Goal: Task Accomplishment & Management: Manage account settings

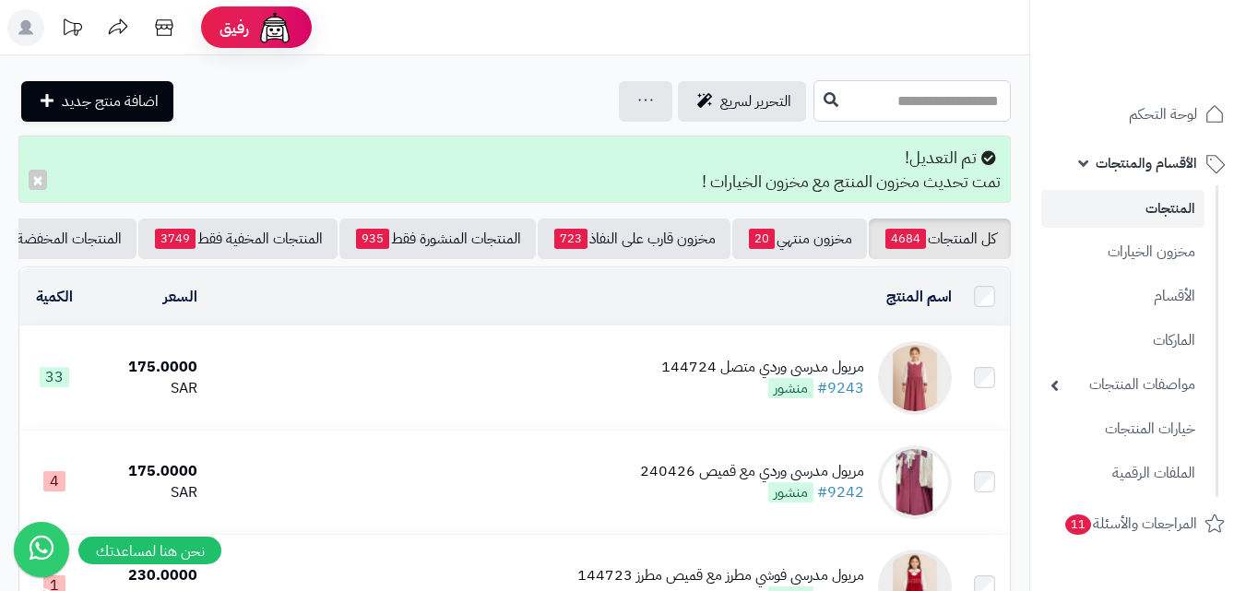
click at [908, 106] on input "text" at bounding box center [911, 100] width 197 height 41
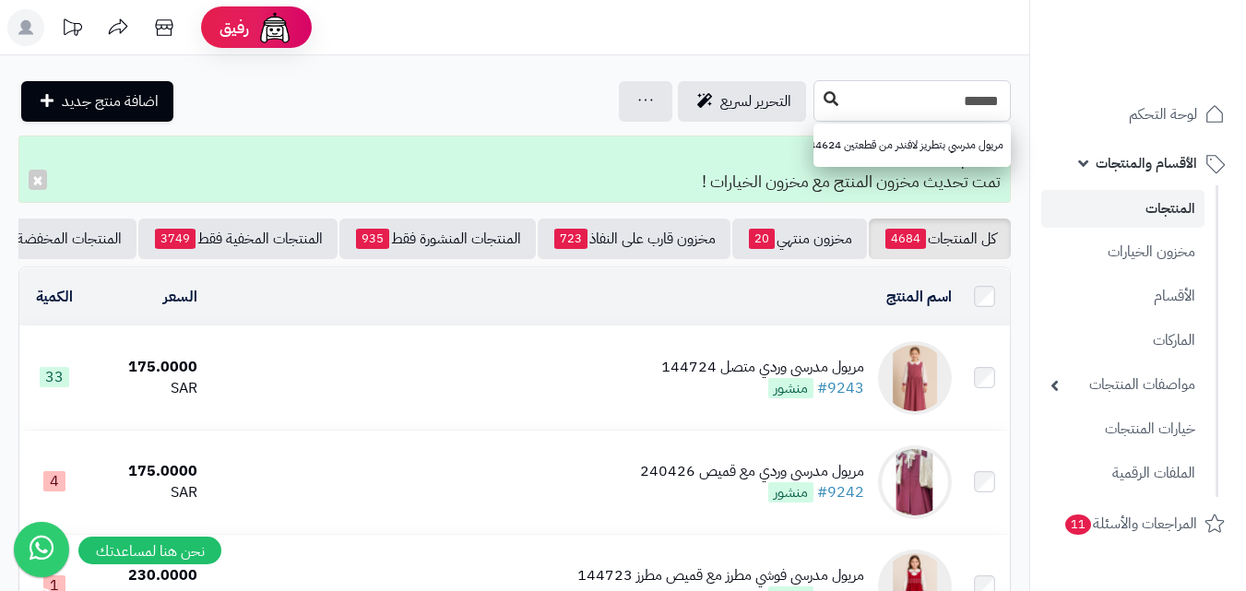
type input "******"
click at [823, 93] on icon at bounding box center [830, 98] width 15 height 15
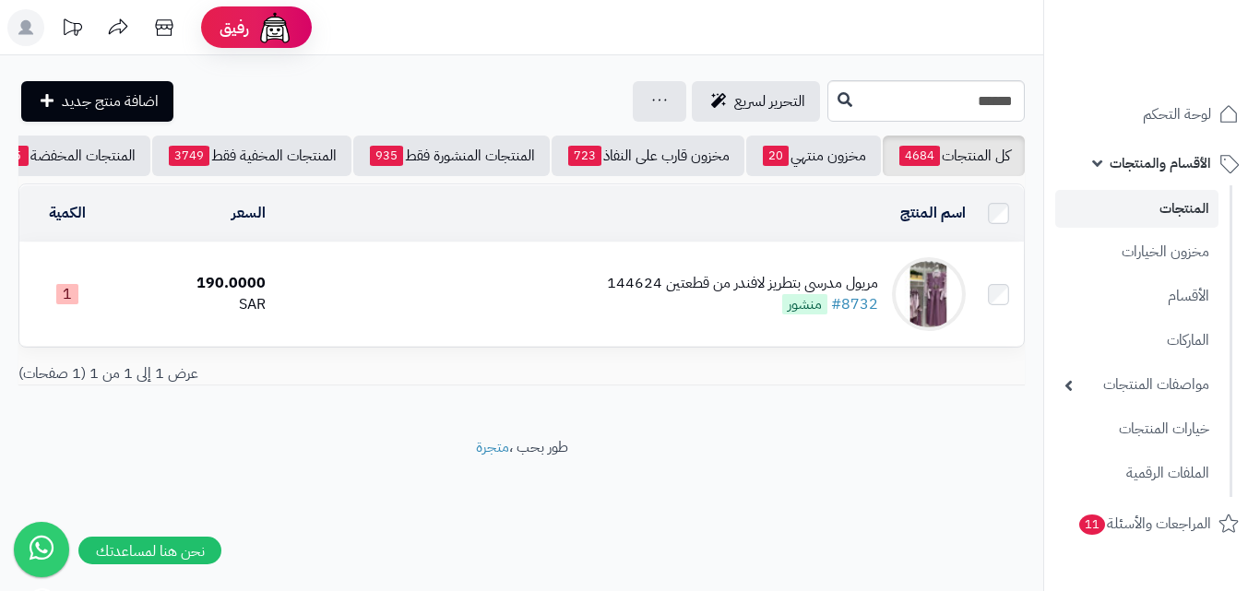
click at [690, 294] on div "مريول مدرسي بتطريز لافندر من قطعتين 144624" at bounding box center [742, 283] width 271 height 21
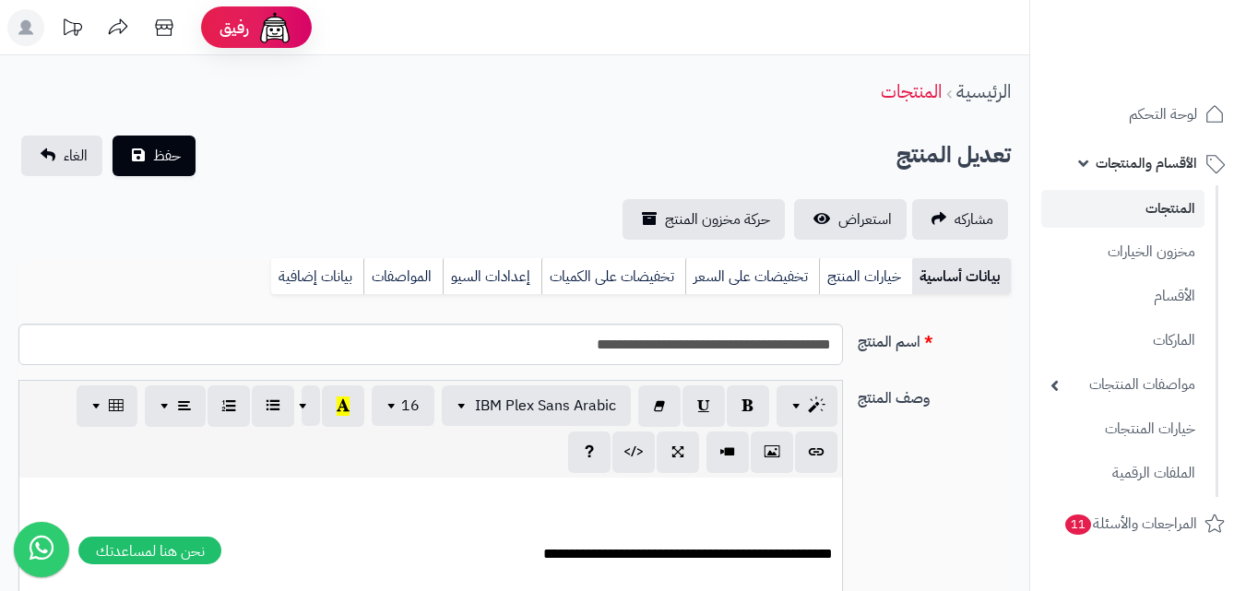
scroll to position [152, 0]
click at [868, 277] on link "خيارات المنتج" at bounding box center [865, 276] width 93 height 37
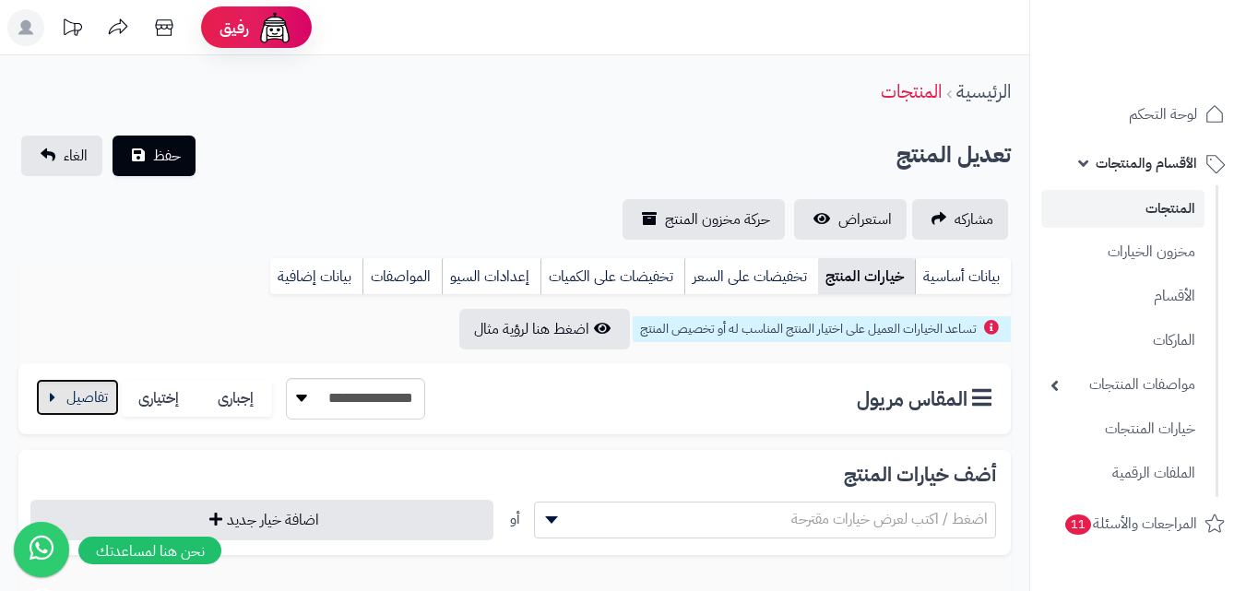
click at [75, 387] on button "button" at bounding box center [77, 397] width 83 height 37
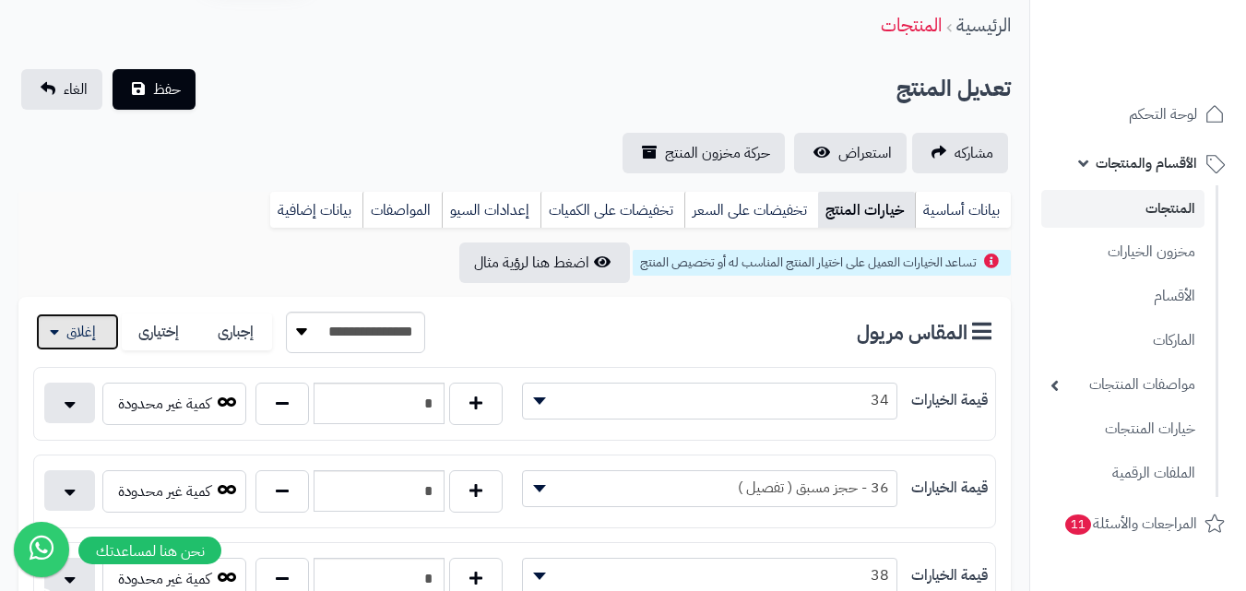
scroll to position [0, 0]
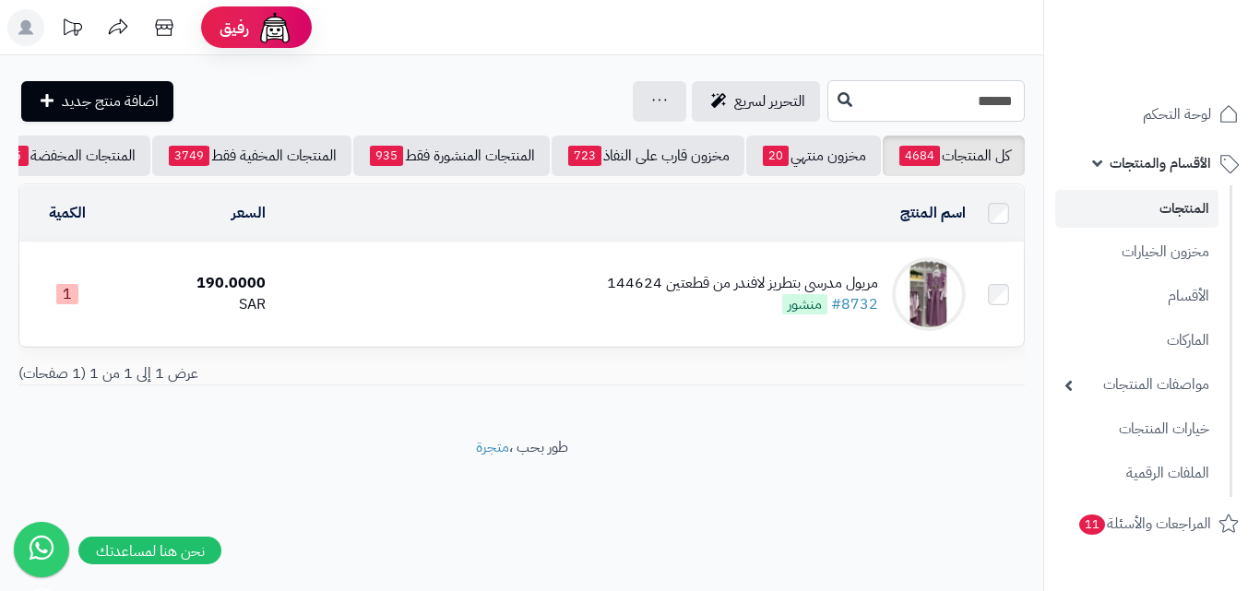
click at [883, 108] on input "******" at bounding box center [925, 100] width 197 height 41
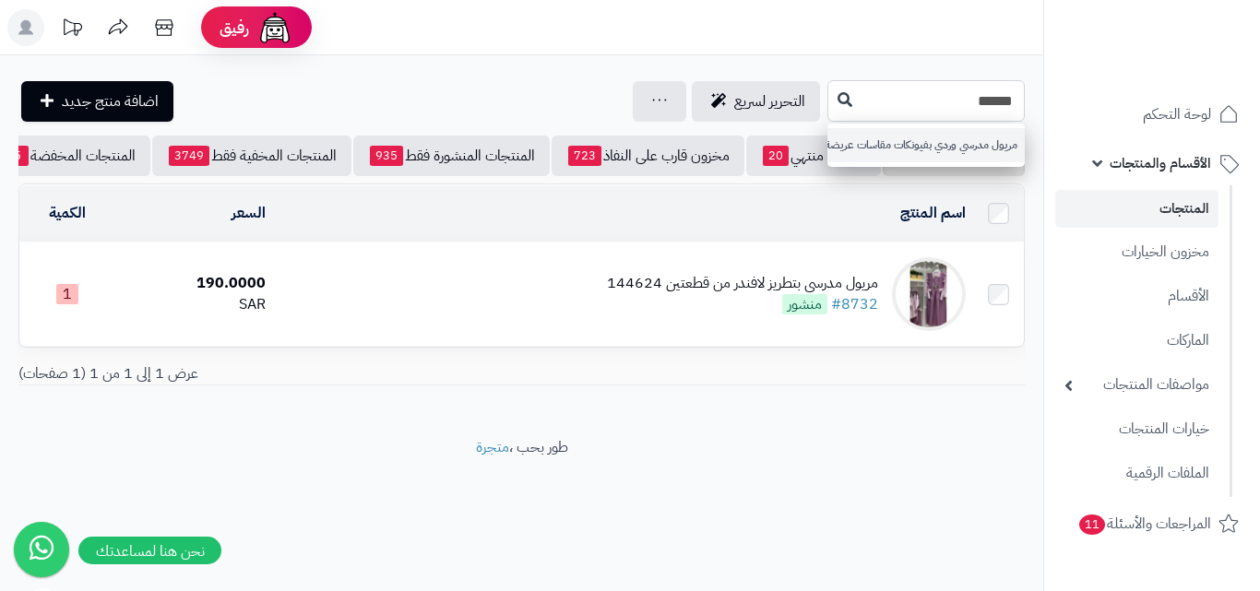
type input "******"
click at [893, 141] on link "مريول مدرسي وردي بفيونكات مقاسات عريضة 240420" at bounding box center [925, 145] width 197 height 34
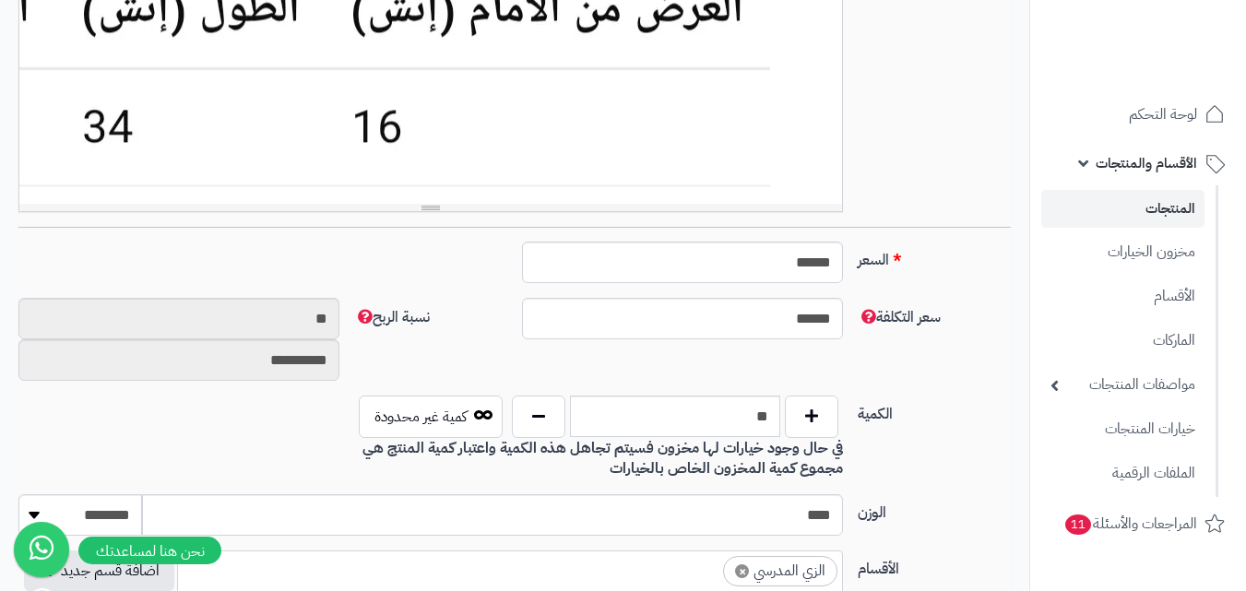
scroll to position [553, 0]
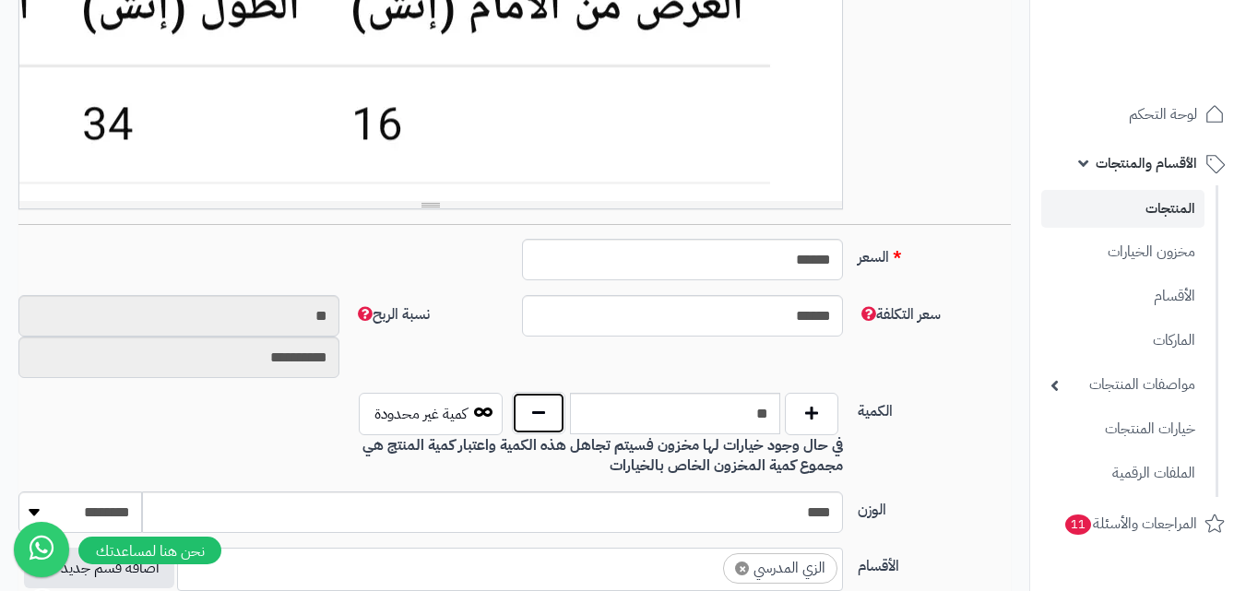
click at [546, 407] on button "button" at bounding box center [538, 413] width 53 height 42
type input "*"
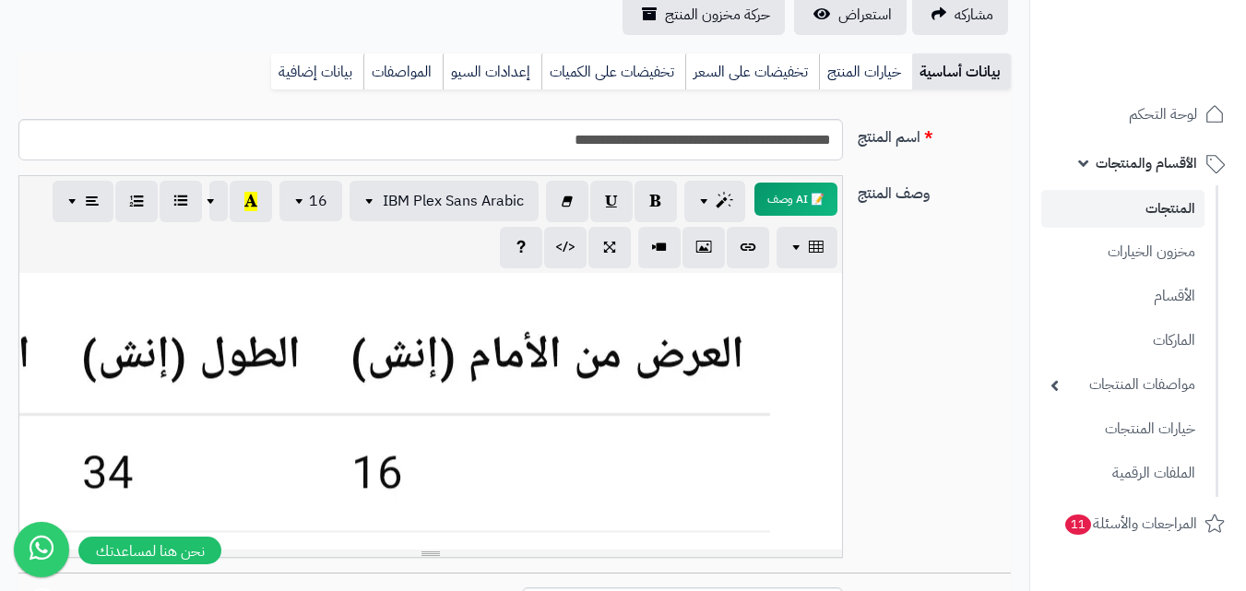
scroll to position [0, 0]
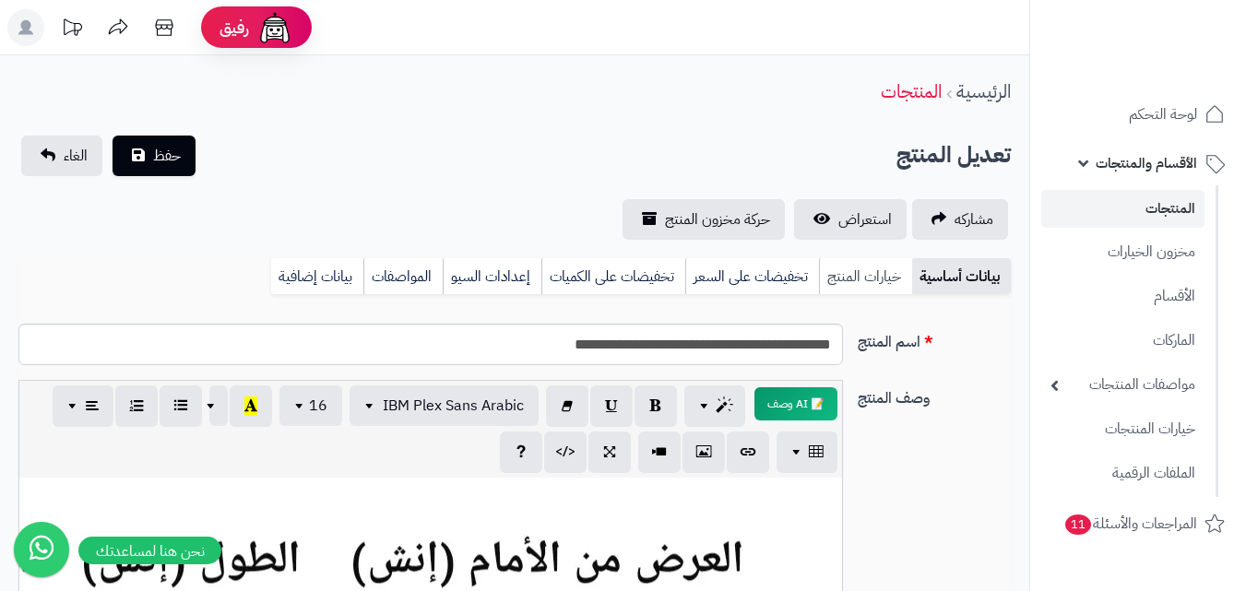
drag, startPoint x: 869, startPoint y: 266, endPoint x: 838, endPoint y: 290, distance: 38.7
click at [869, 267] on link "خيارات المنتج" at bounding box center [865, 276] width 93 height 37
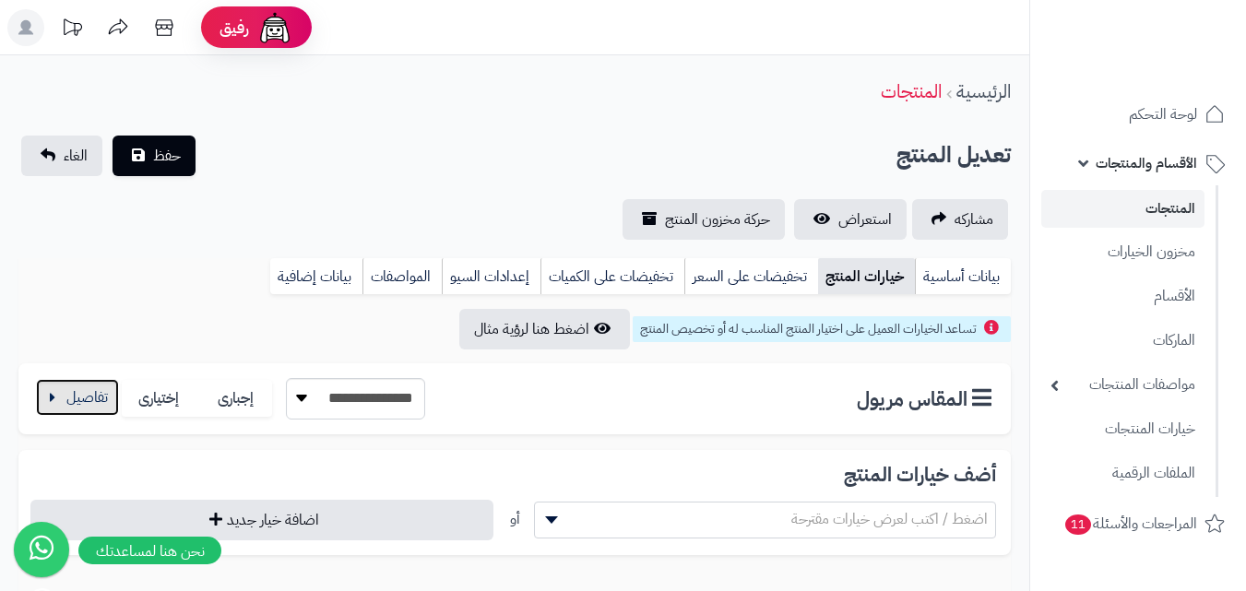
click at [73, 402] on button "button" at bounding box center [77, 397] width 83 height 37
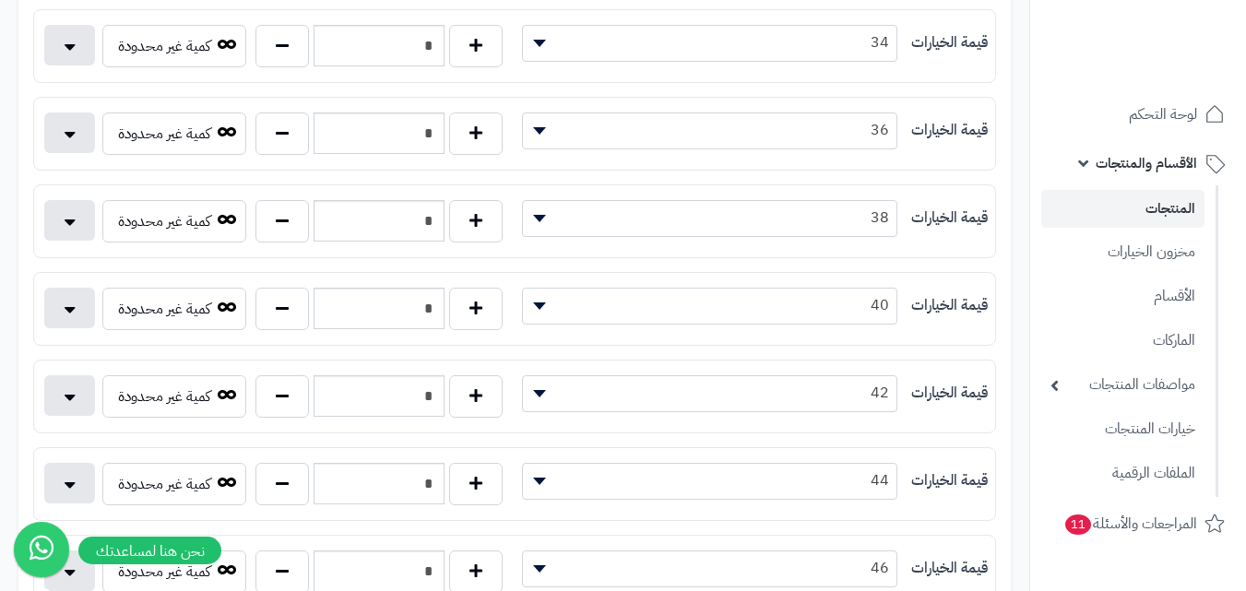
scroll to position [184, 0]
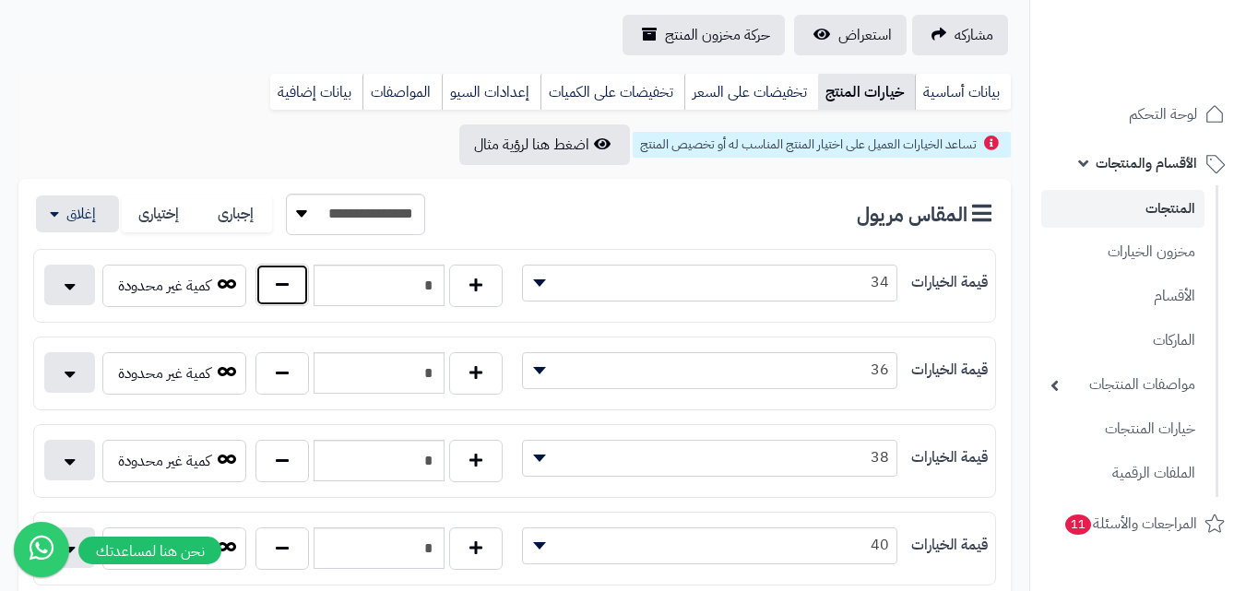
click at [270, 289] on button "button" at bounding box center [281, 285] width 53 height 42
type input "*"
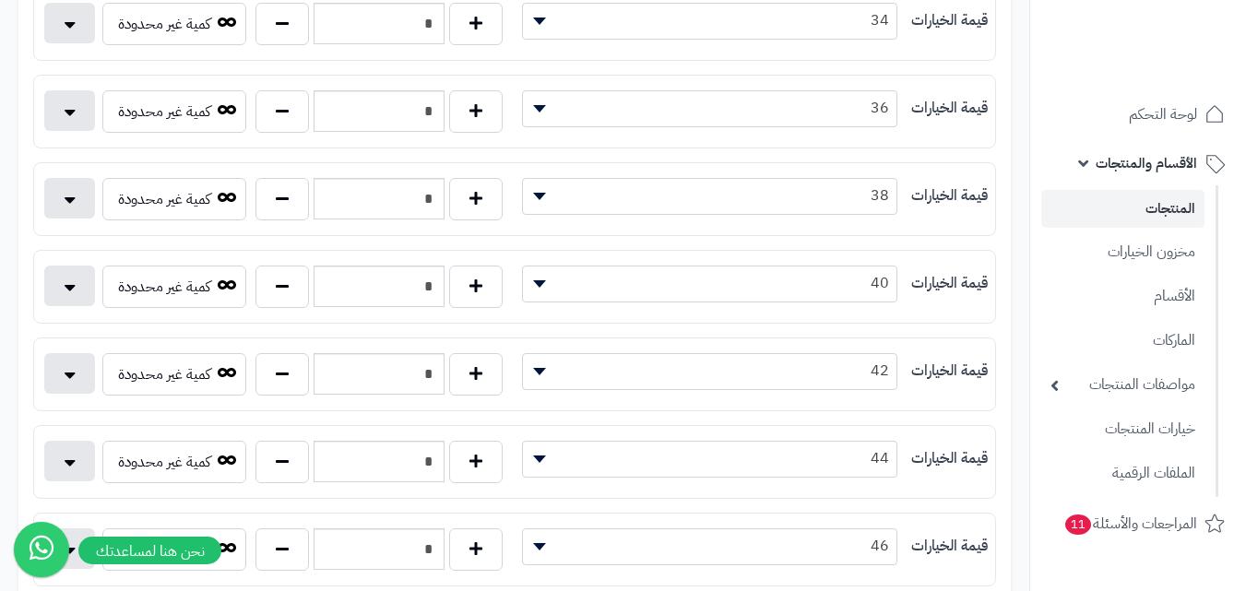
scroll to position [461, 0]
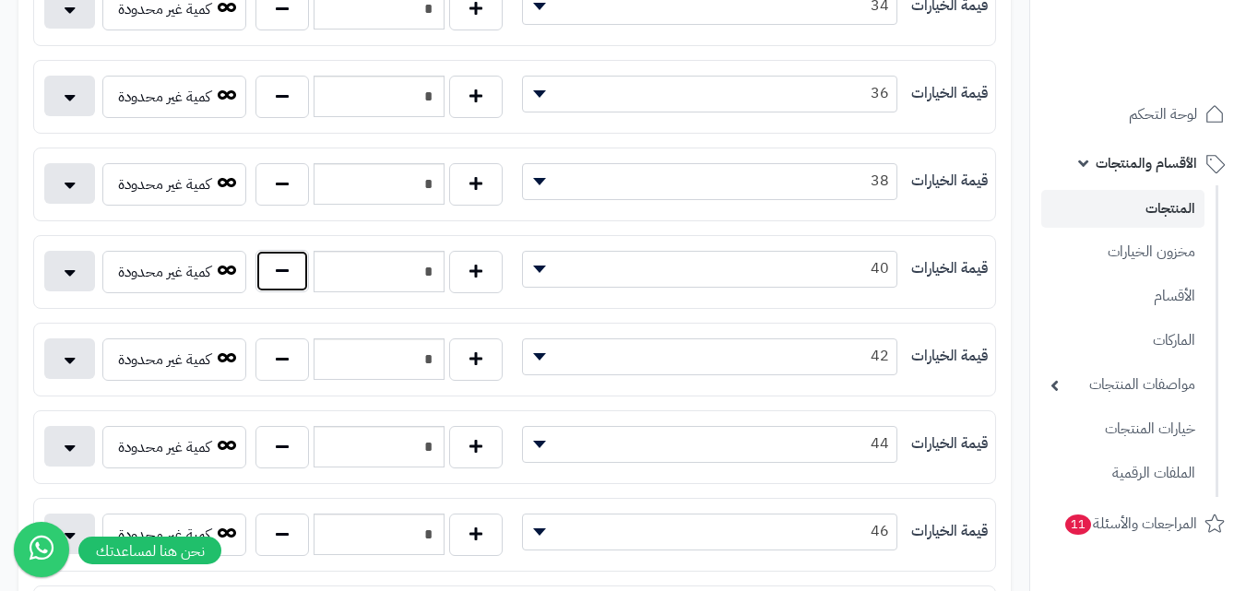
click at [280, 278] on button "button" at bounding box center [281, 271] width 53 height 42
type input "*"
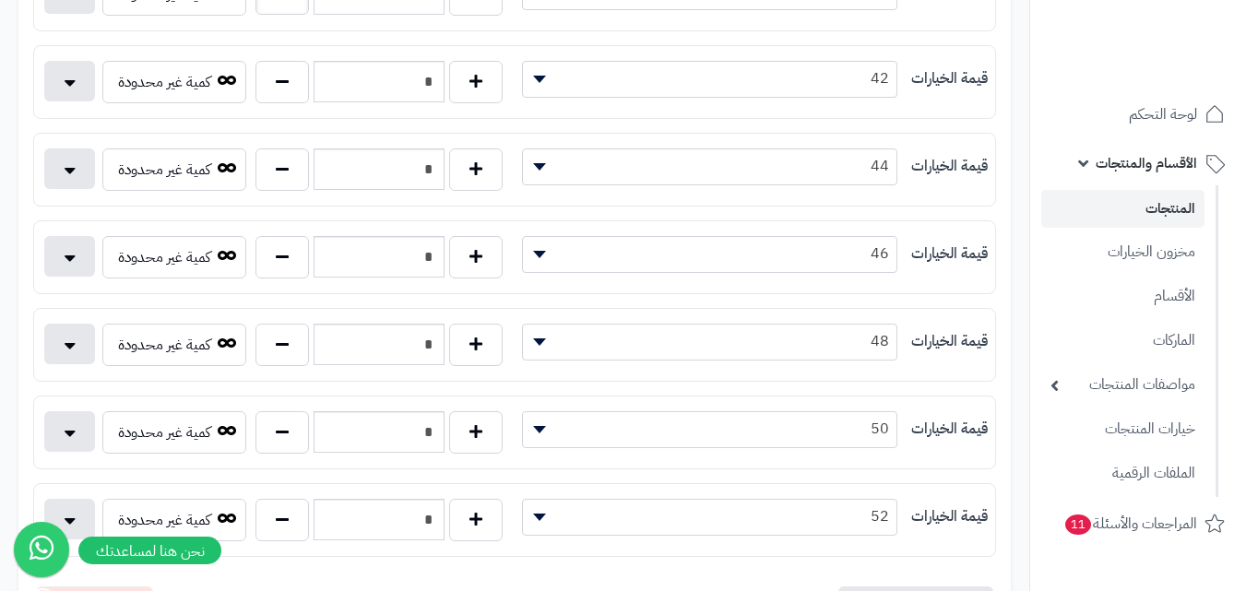
scroll to position [922, 0]
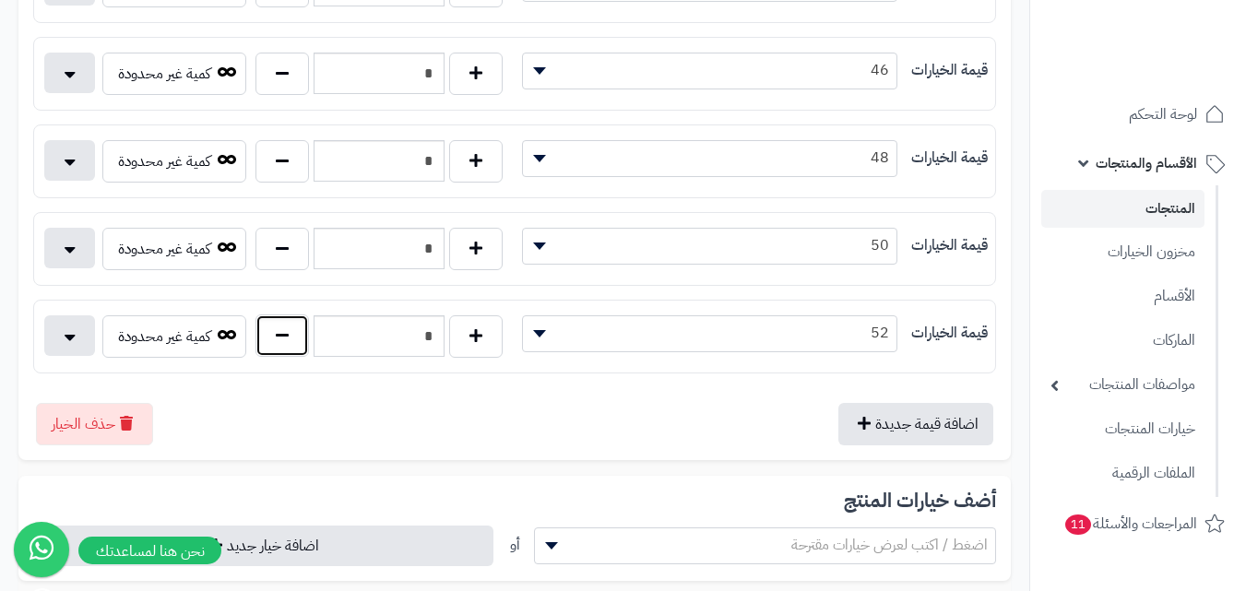
click at [279, 336] on button "button" at bounding box center [281, 335] width 53 height 42
type input "*"
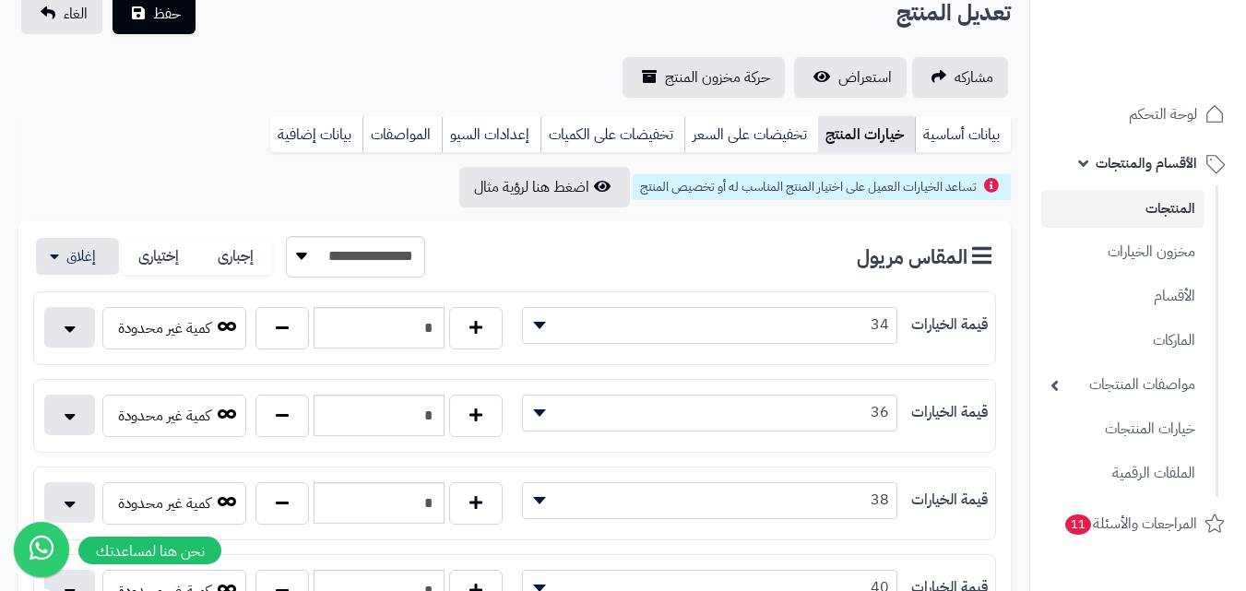
scroll to position [0, 0]
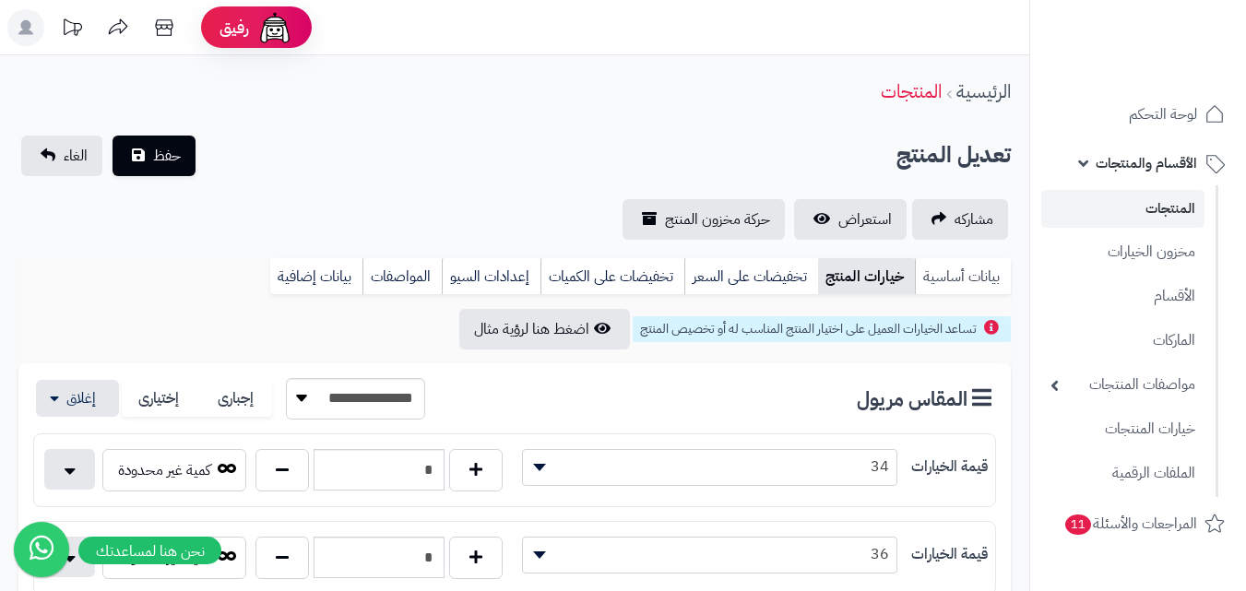
click at [955, 288] on link "بيانات أساسية" at bounding box center [963, 276] width 96 height 37
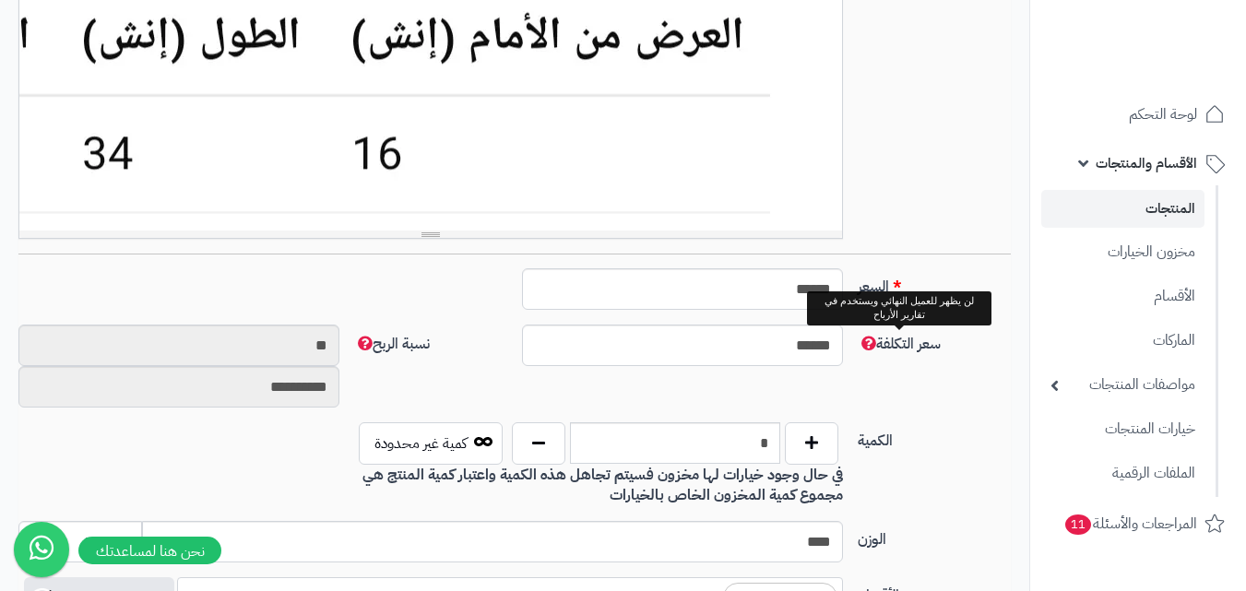
scroll to position [553, 0]
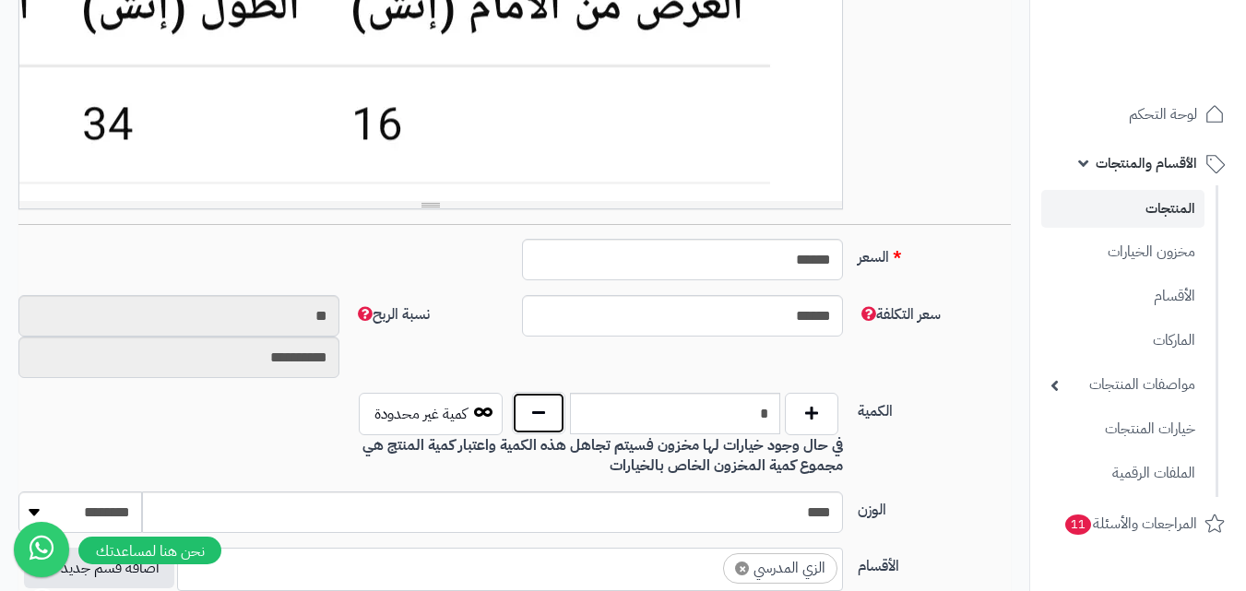
click at [558, 419] on button "button" at bounding box center [538, 413] width 53 height 42
type input "*"
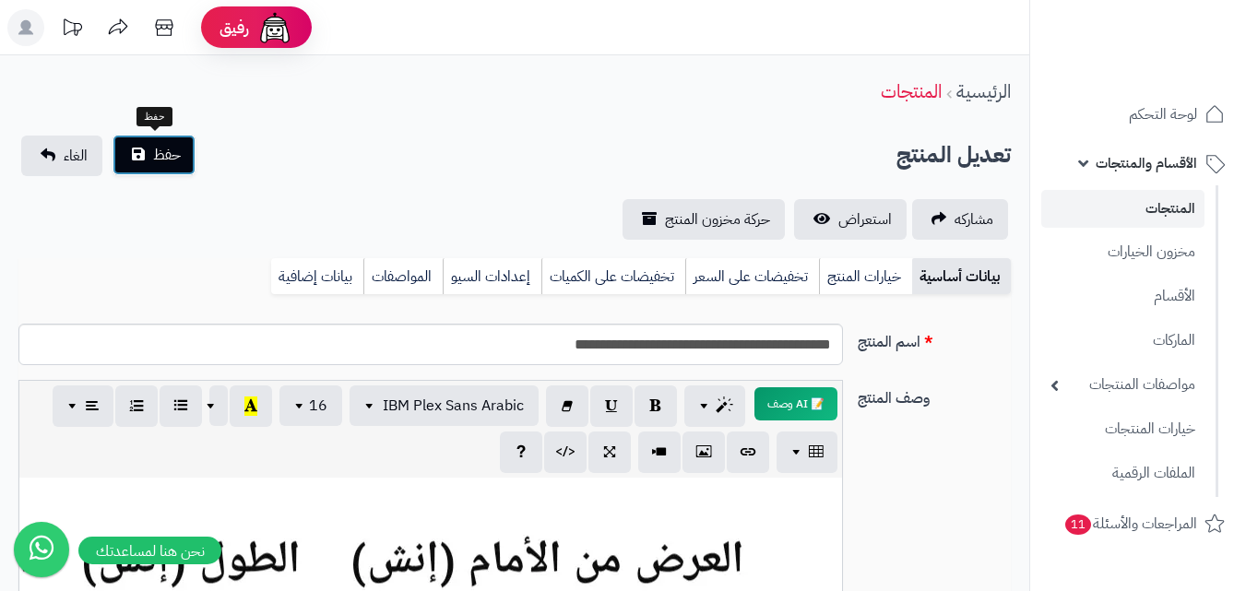
click at [166, 162] on span "حفظ" at bounding box center [167, 155] width 28 height 22
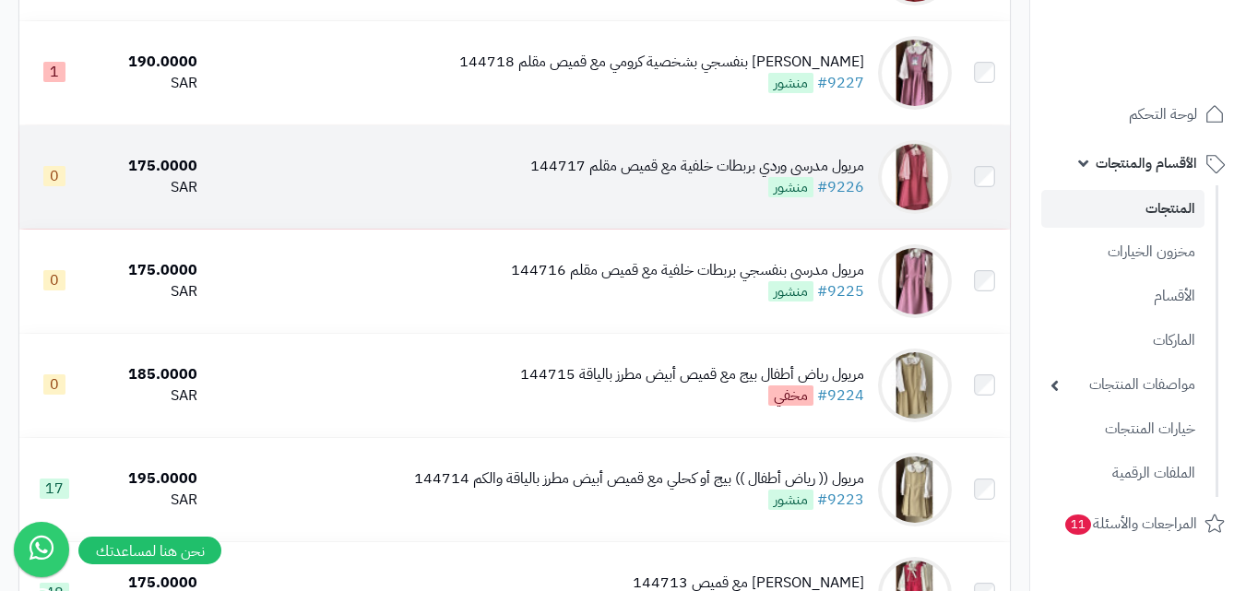
scroll to position [2029, 0]
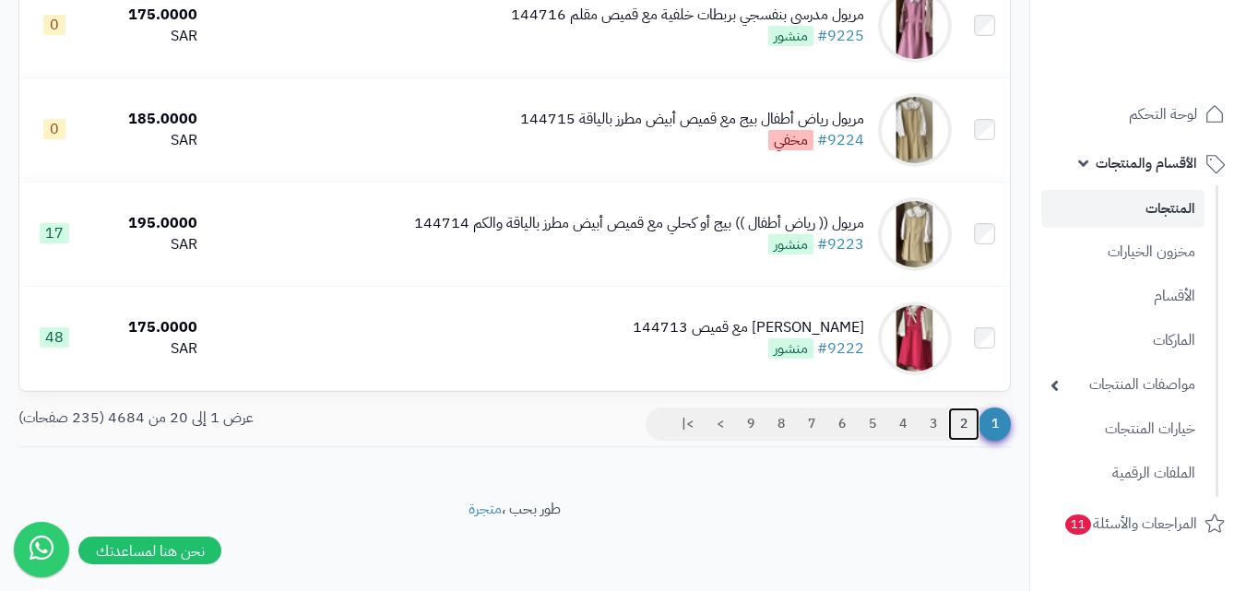
click at [969, 417] on link "2" at bounding box center [963, 424] width 31 height 33
